Goal: Check status: Check status

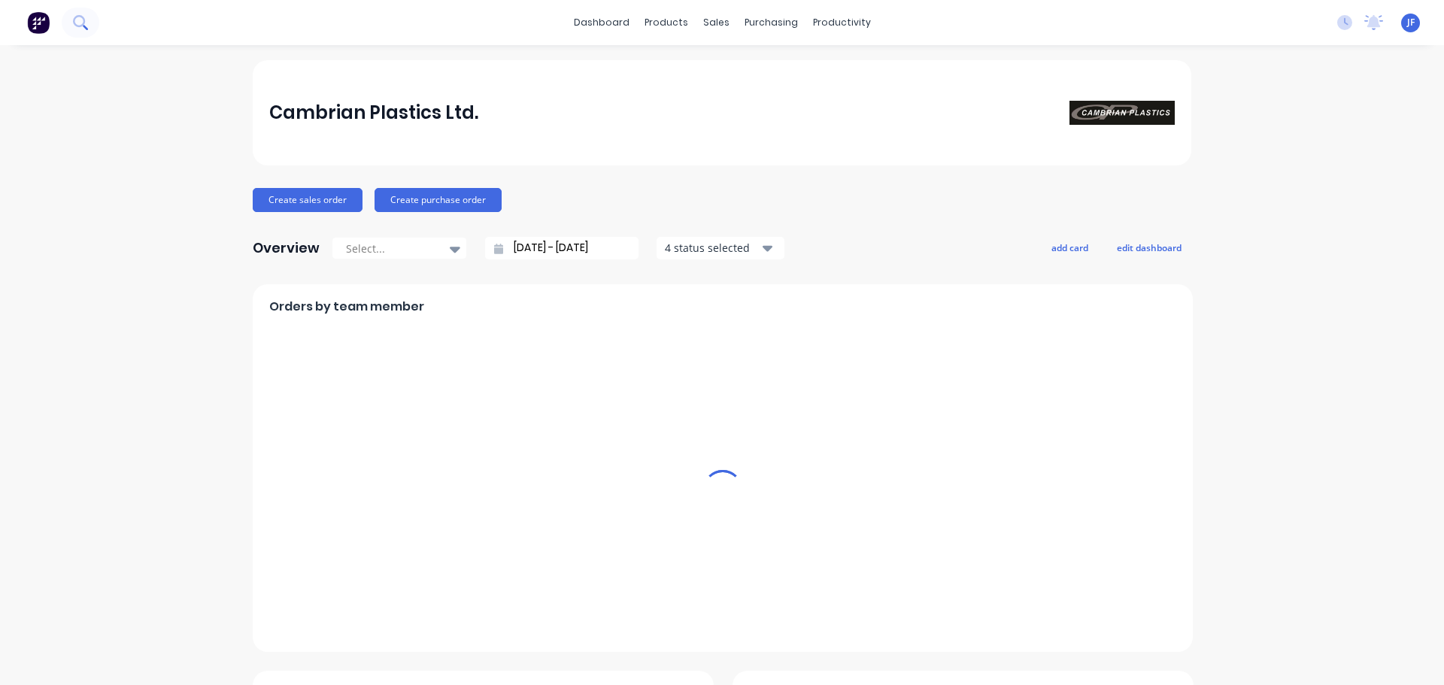
click at [83, 32] on button at bounding box center [81, 23] width 38 height 30
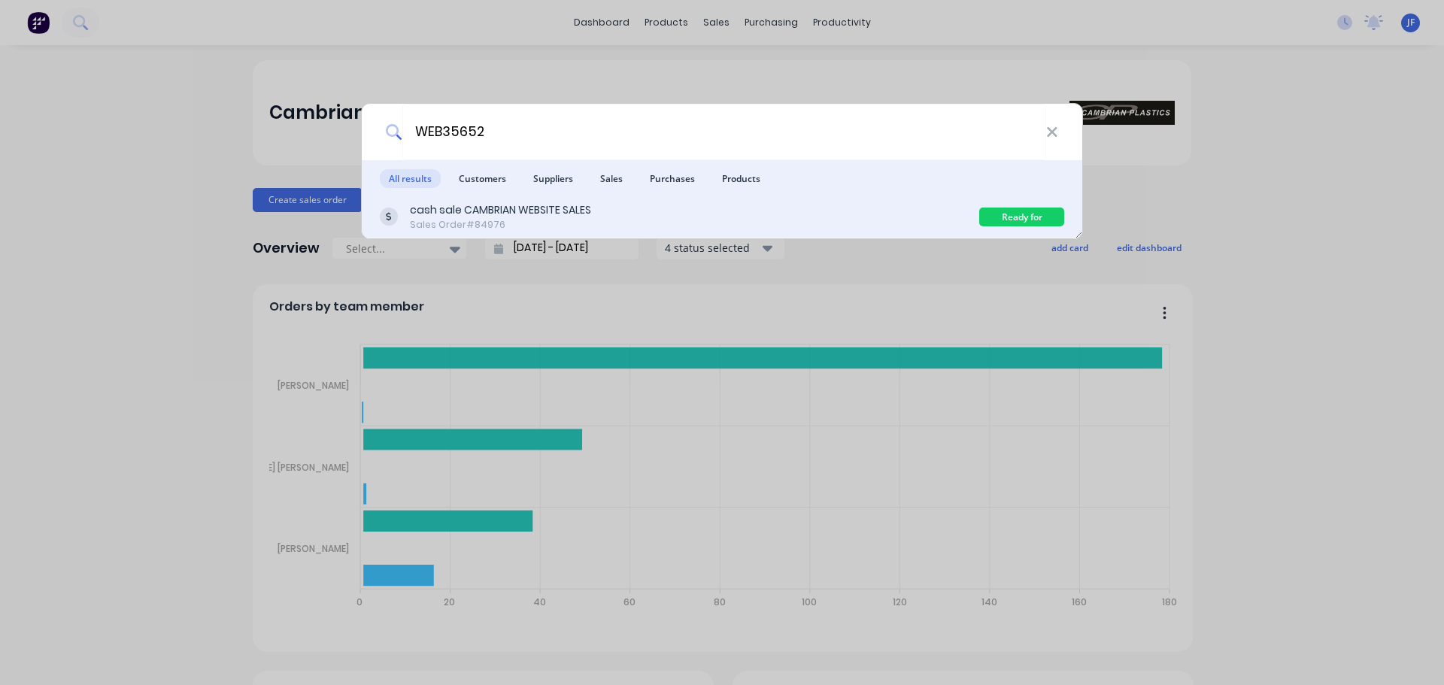
type input "WEB35652"
click at [696, 202] on div "cash sale CAMBRIAN WEBSITE SALES Sales Order #84976" at bounding box center [679, 216] width 599 height 29
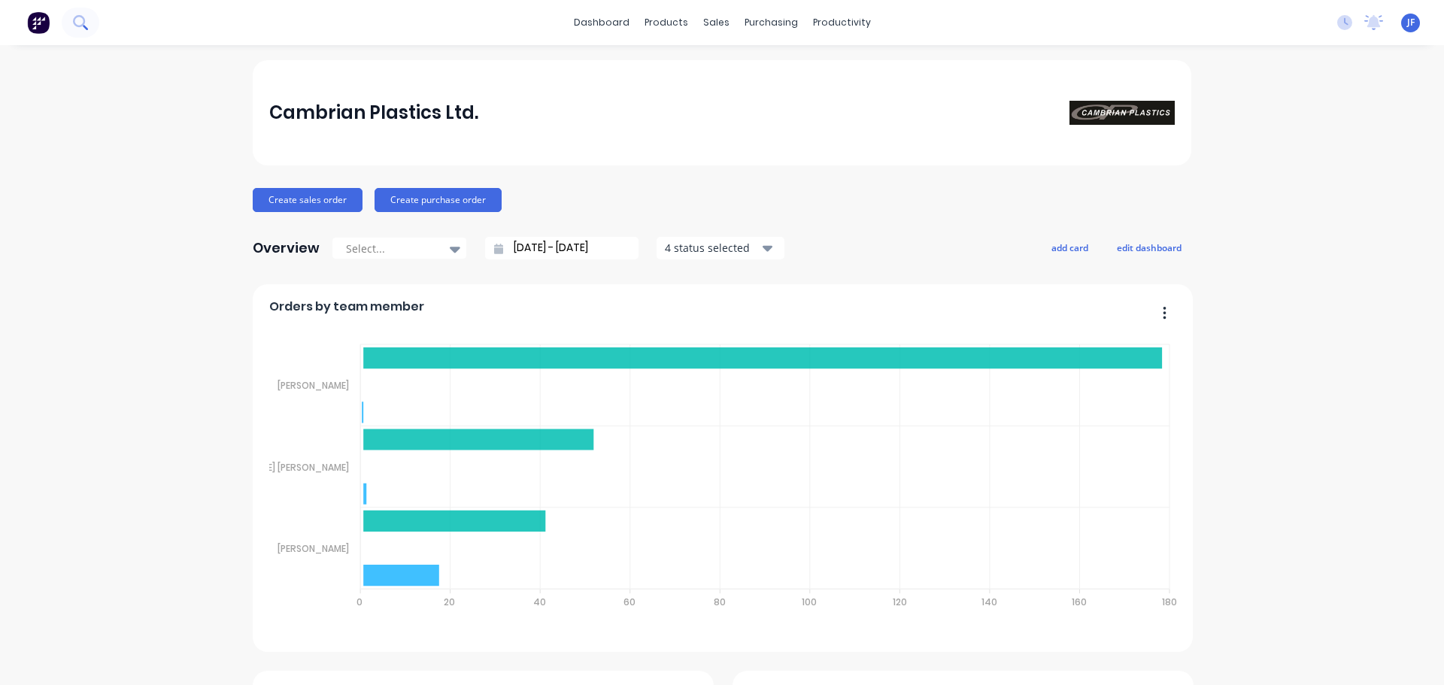
drag, startPoint x: 0, startPoint y: 0, endPoint x: 78, endPoint y: 22, distance: 81.2
click at [78, 22] on icon at bounding box center [80, 22] width 14 height 14
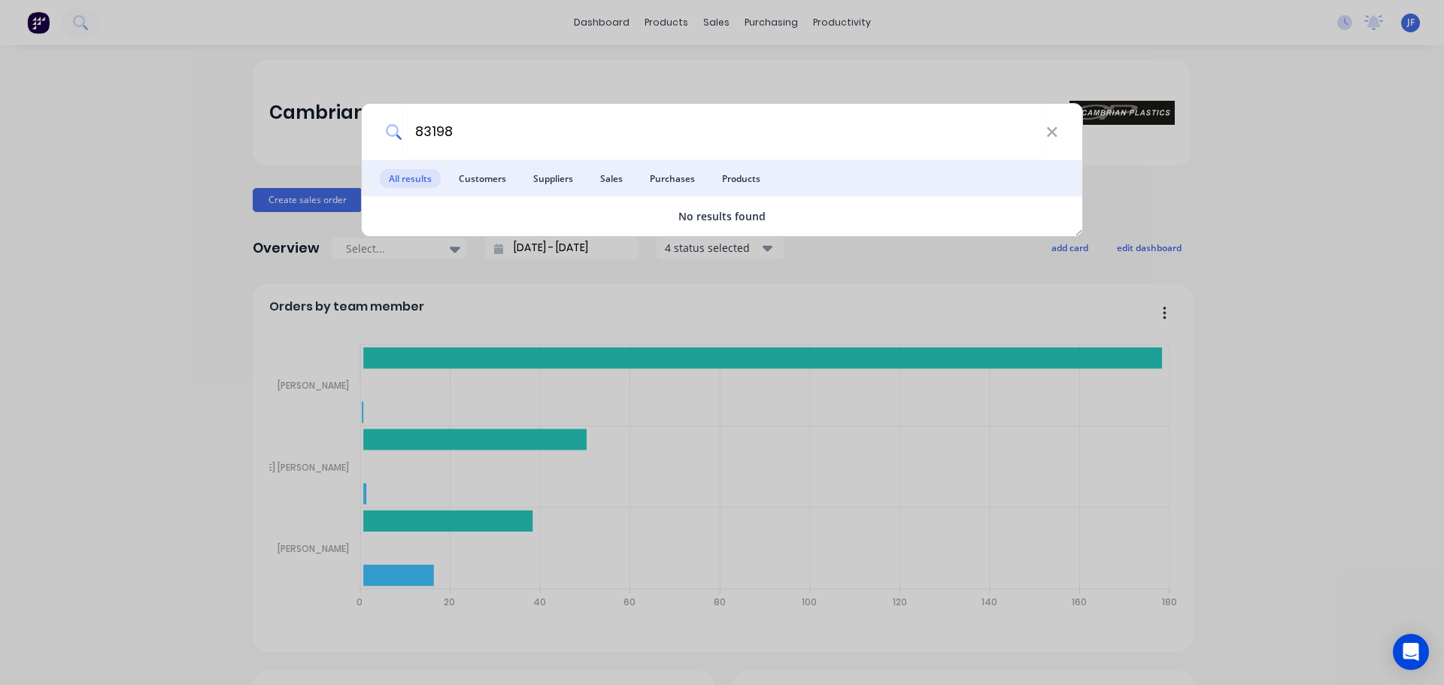
type input "83198"
drag, startPoint x: 587, startPoint y: 83, endPoint x: 687, endPoint y: 32, distance: 112.3
click at [588, 81] on div "83198 All results Customers Suppliers Sales Purchases Products No results found" at bounding box center [722, 342] width 1444 height 685
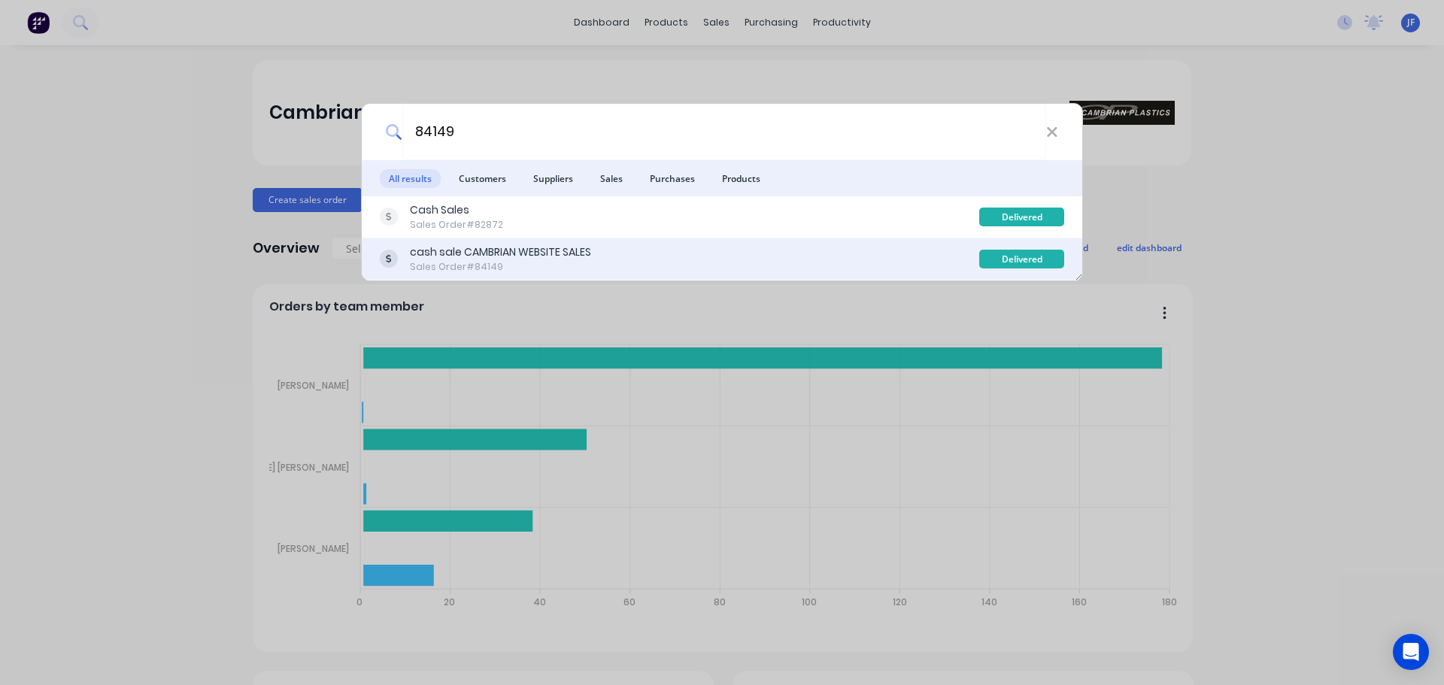
type input "84149"
click at [516, 257] on div "cash sale CAMBRIAN WEBSITE SALES" at bounding box center [500, 252] width 181 height 16
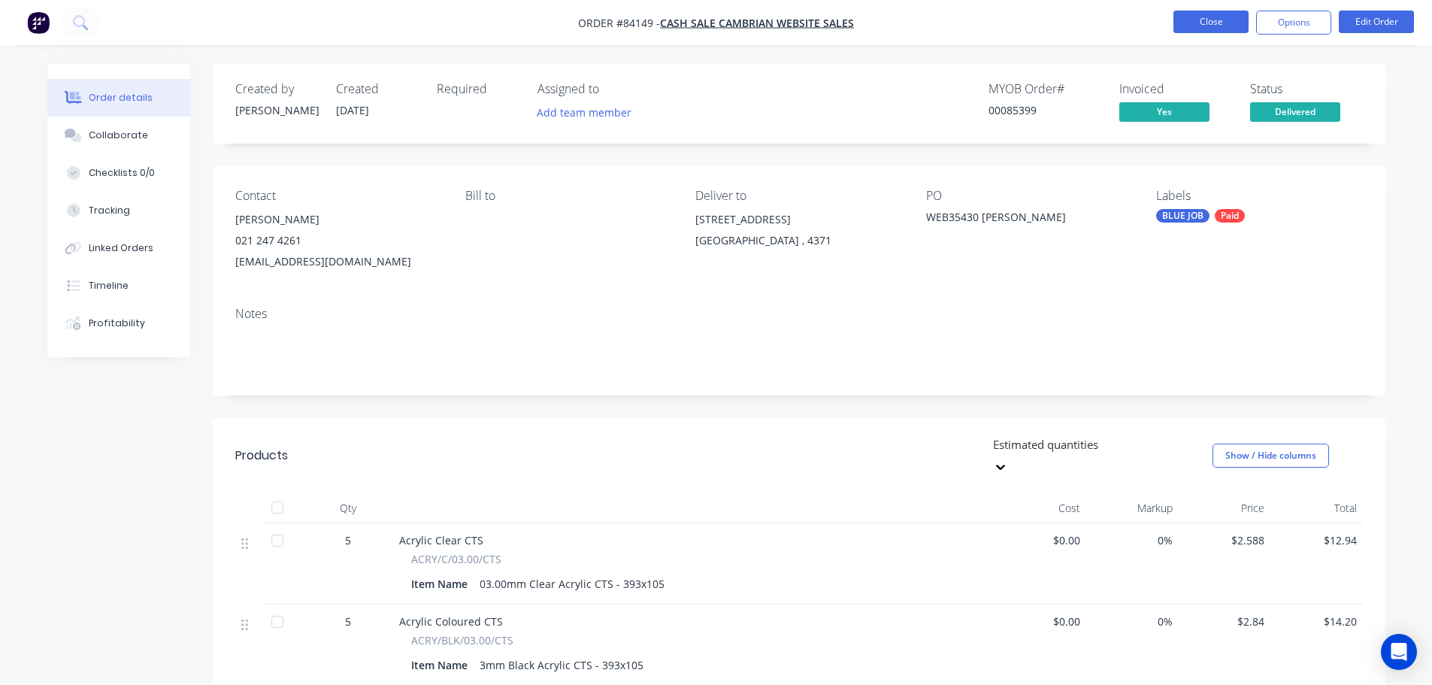
click at [1186, 29] on button "Close" at bounding box center [1211, 22] width 75 height 23
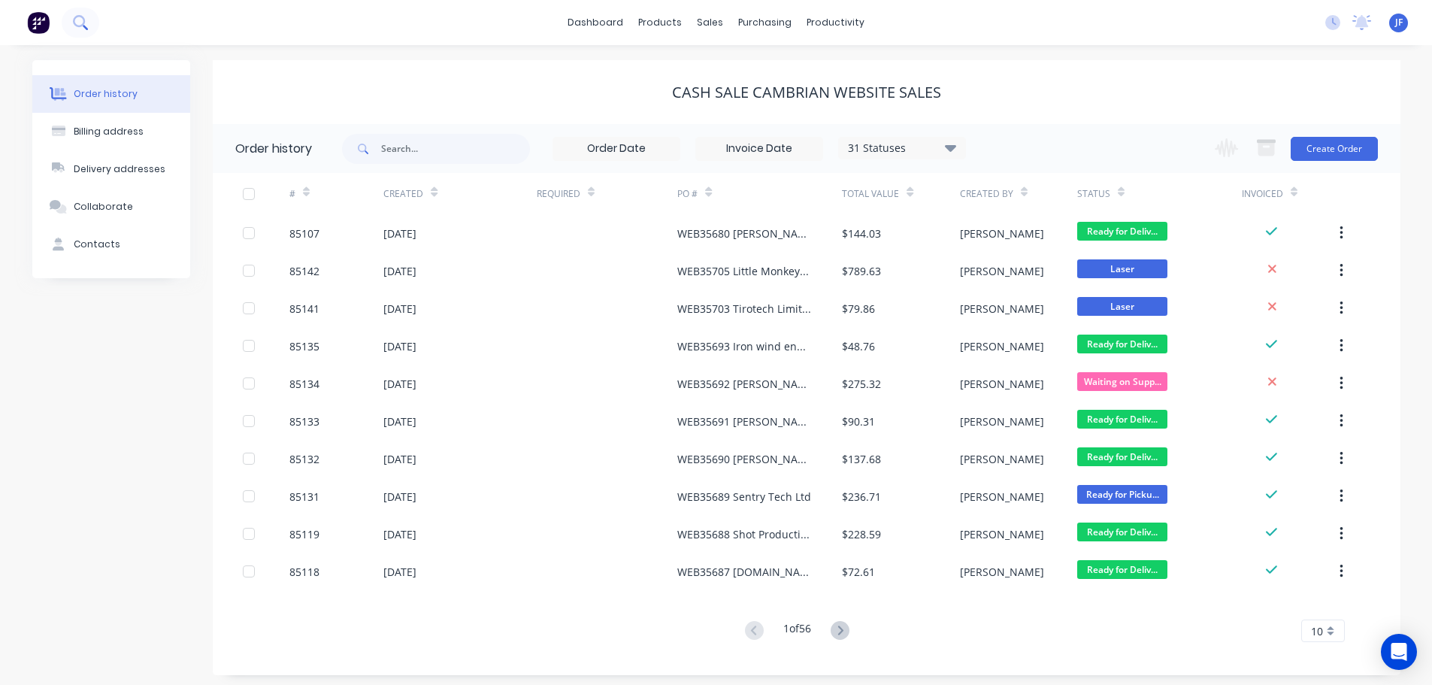
click at [88, 26] on button at bounding box center [81, 23] width 38 height 30
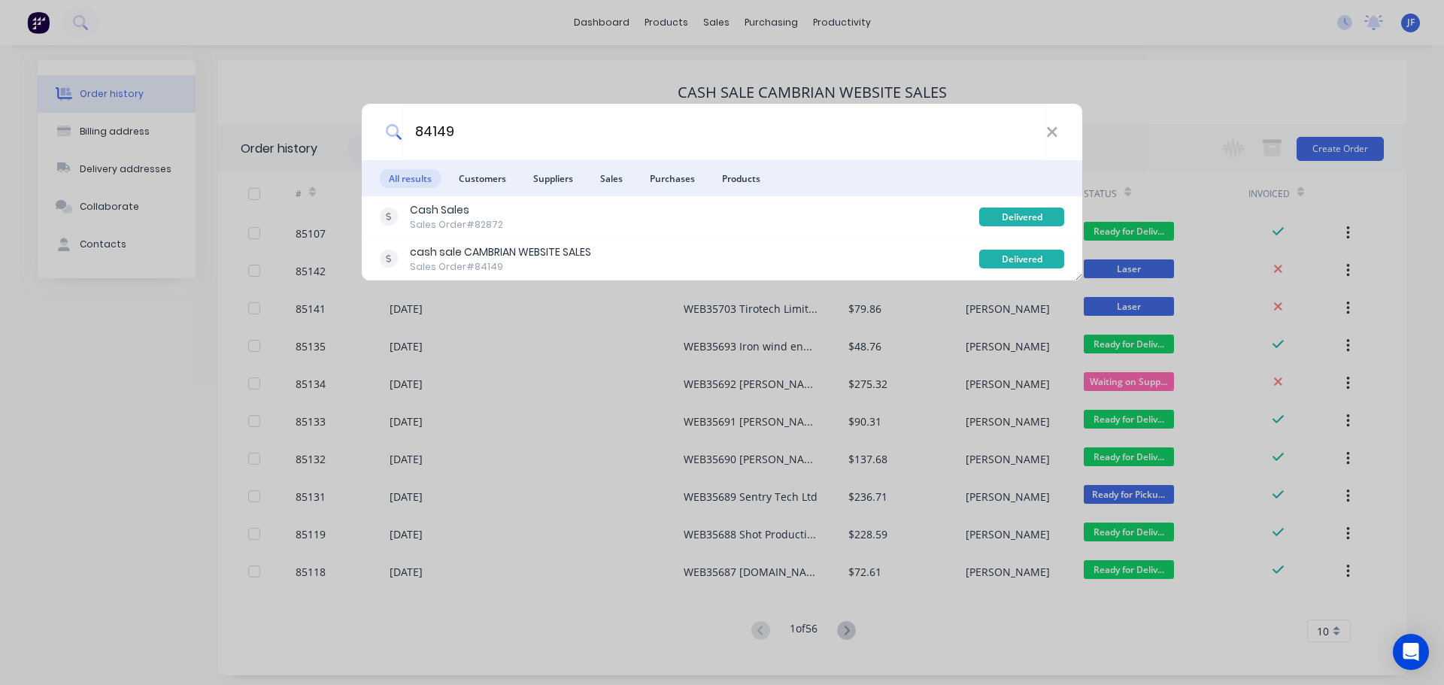
type input "84149"
click at [651, 199] on div "Cash Sales Sales Order #82872 Delivered" at bounding box center [722, 217] width 720 height 42
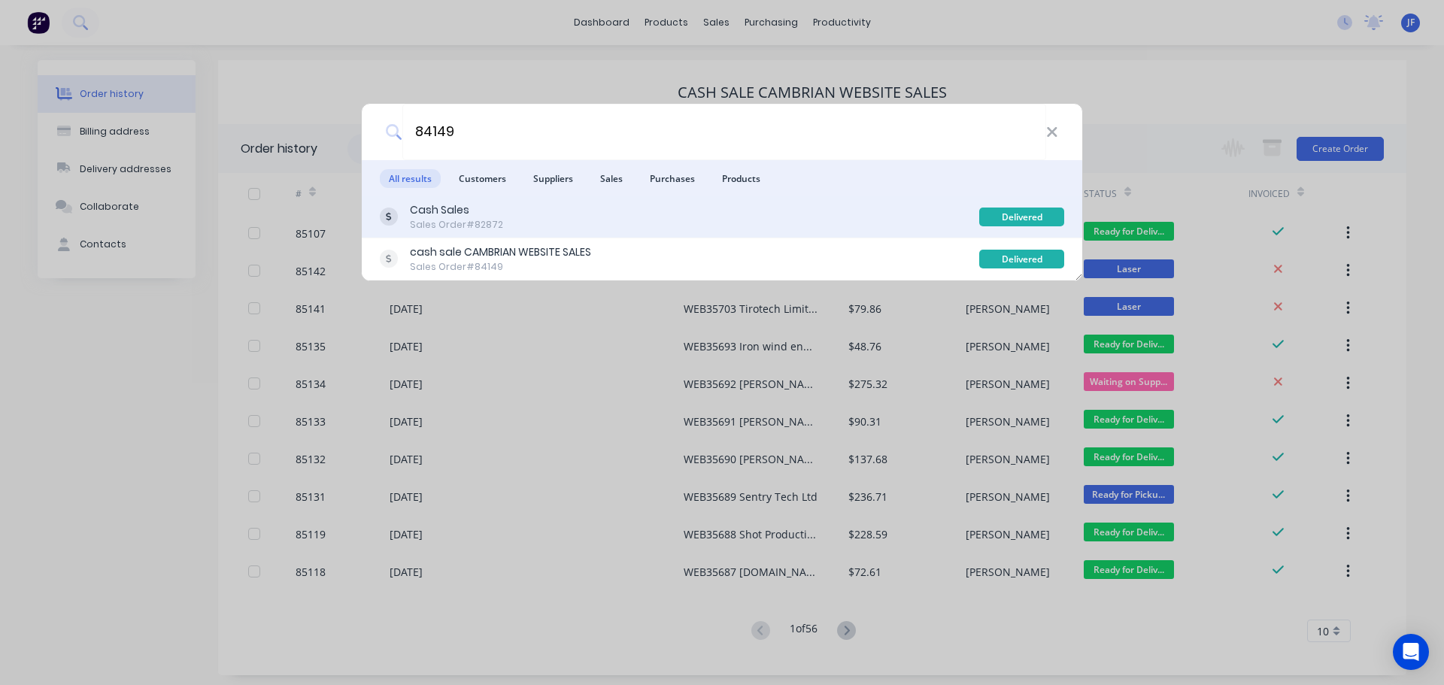
click at [651, 212] on div "Cash Sales Sales Order #82872" at bounding box center [679, 216] width 599 height 29
